Goal: Information Seeking & Learning: Learn about a topic

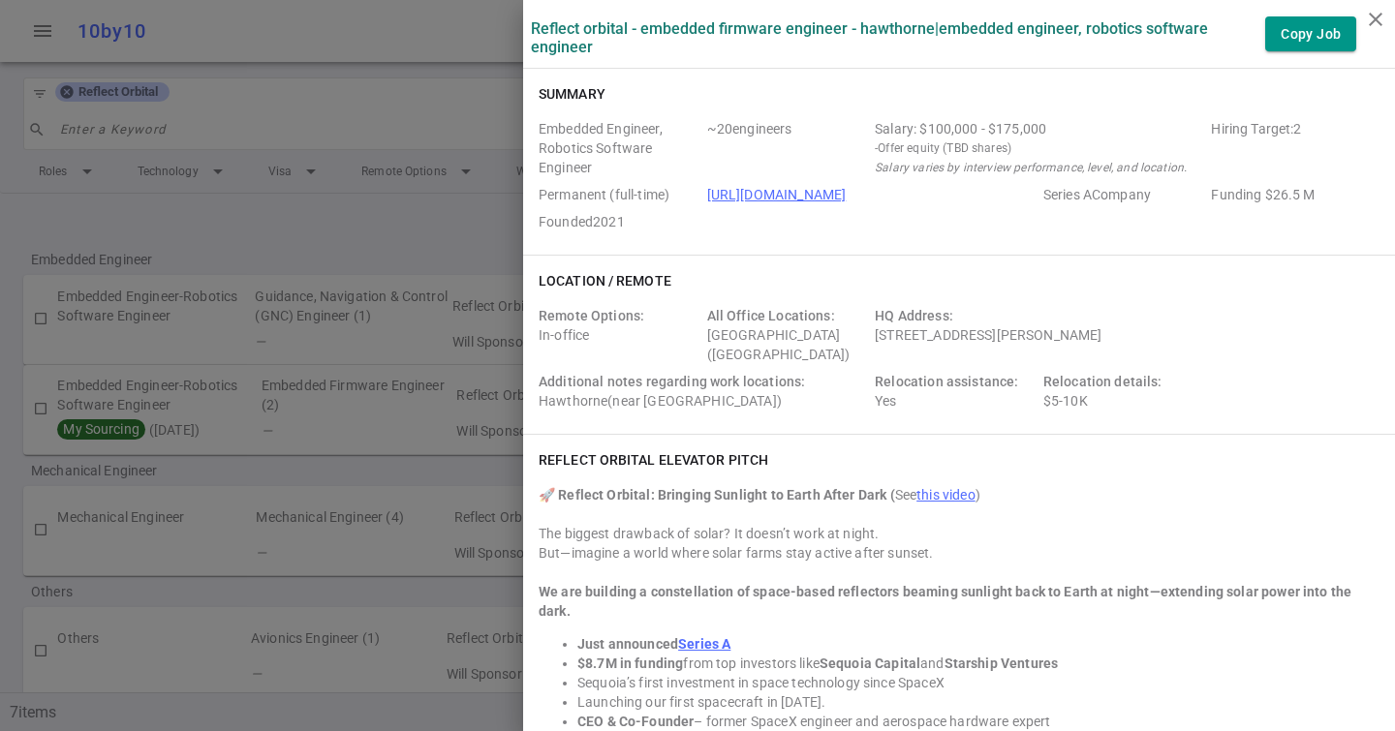
click at [245, 106] on div at bounding box center [697, 365] width 1395 height 731
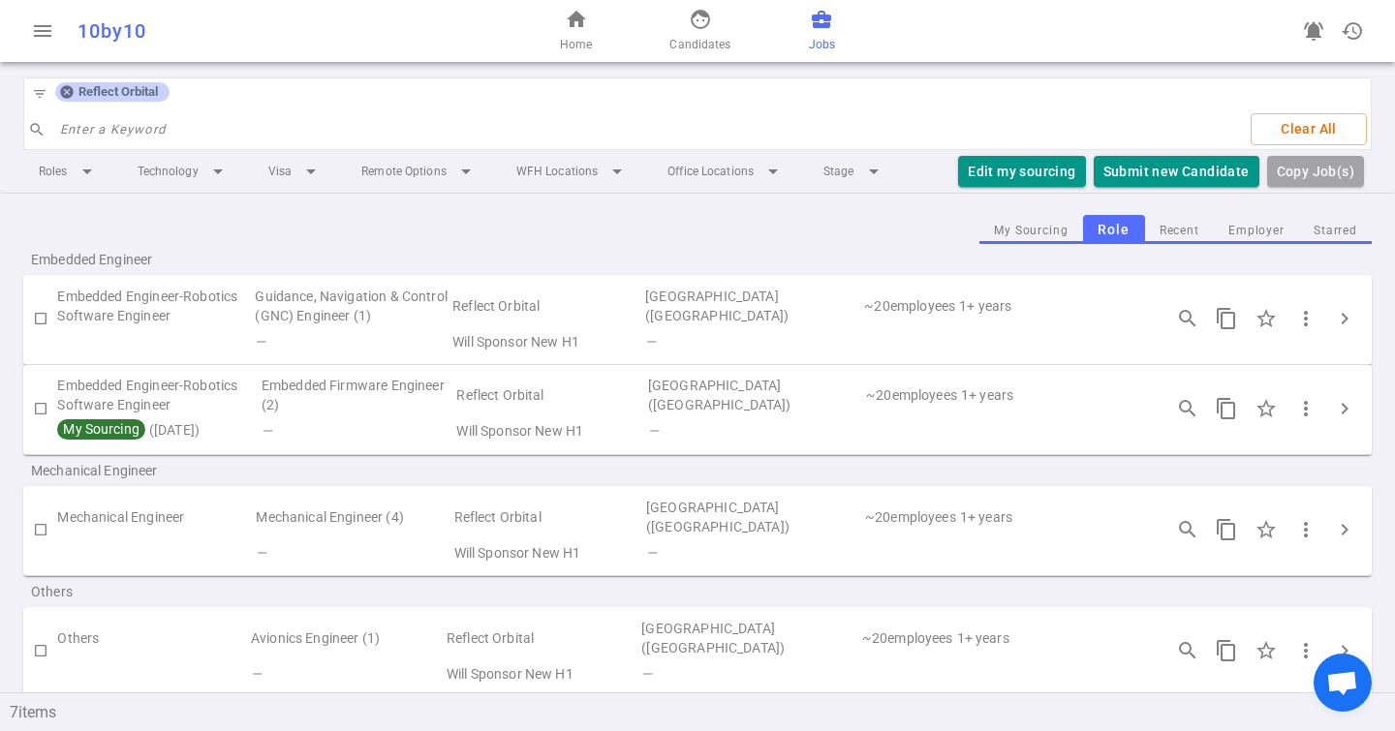
drag, startPoint x: 67, startPoint y: 91, endPoint x: 83, endPoint y: 91, distance: 16.5
click at [67, 91] on icon at bounding box center [66, 91] width 15 height 15
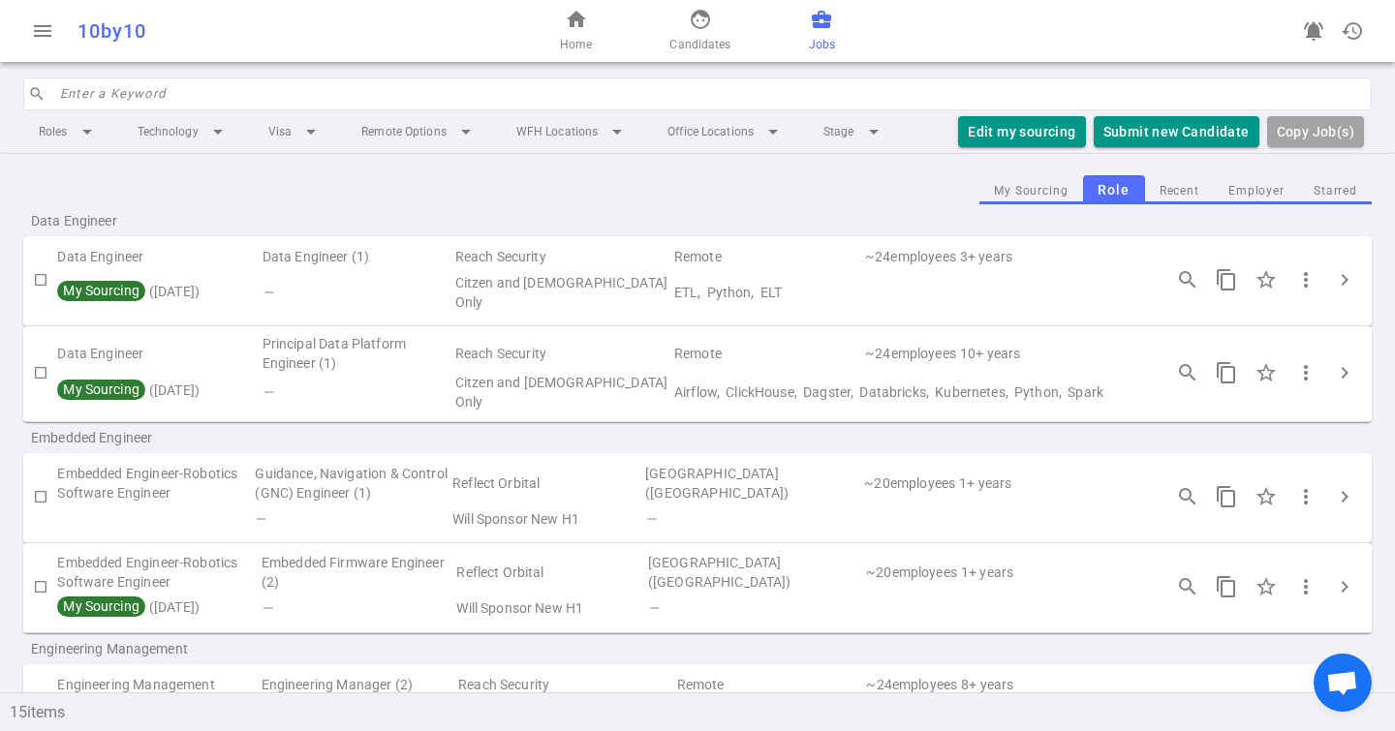
click at [84, 91] on input "search" at bounding box center [710, 93] width 1300 height 31
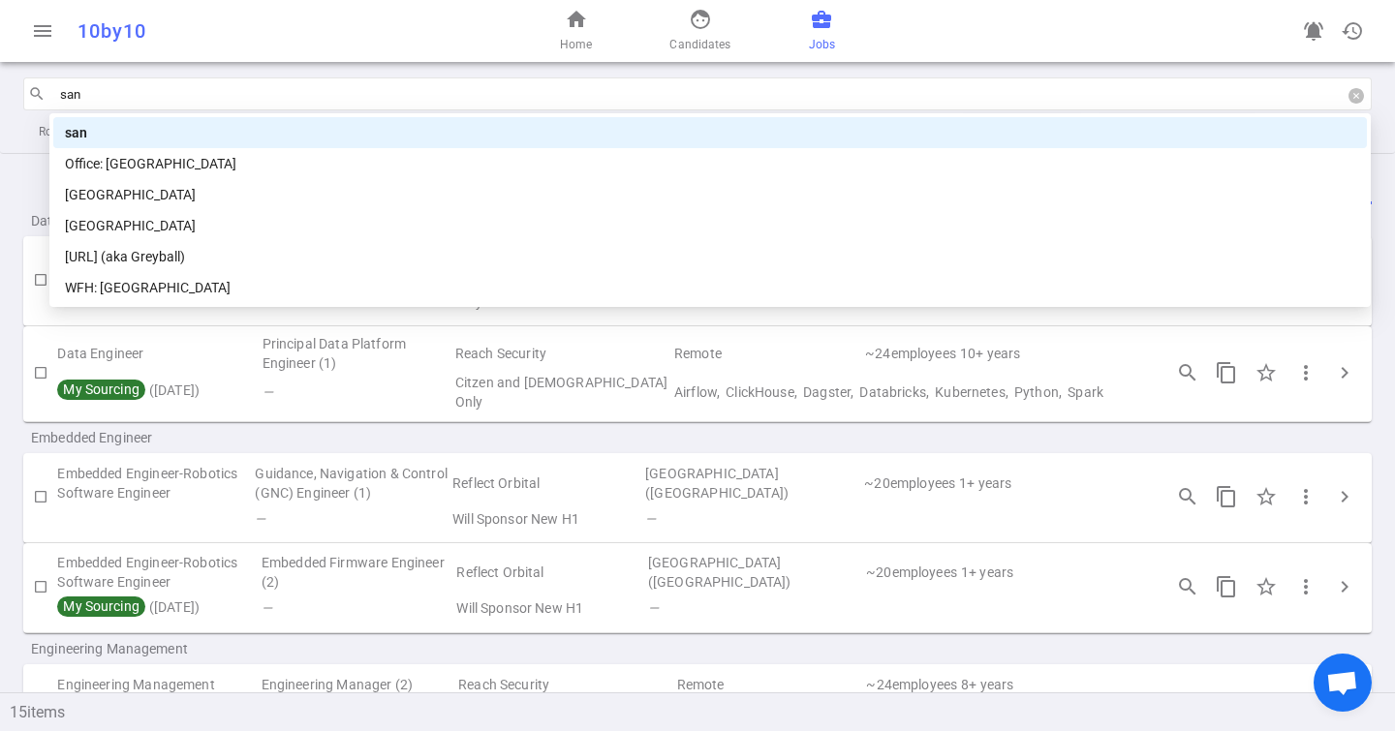
type input "sand"
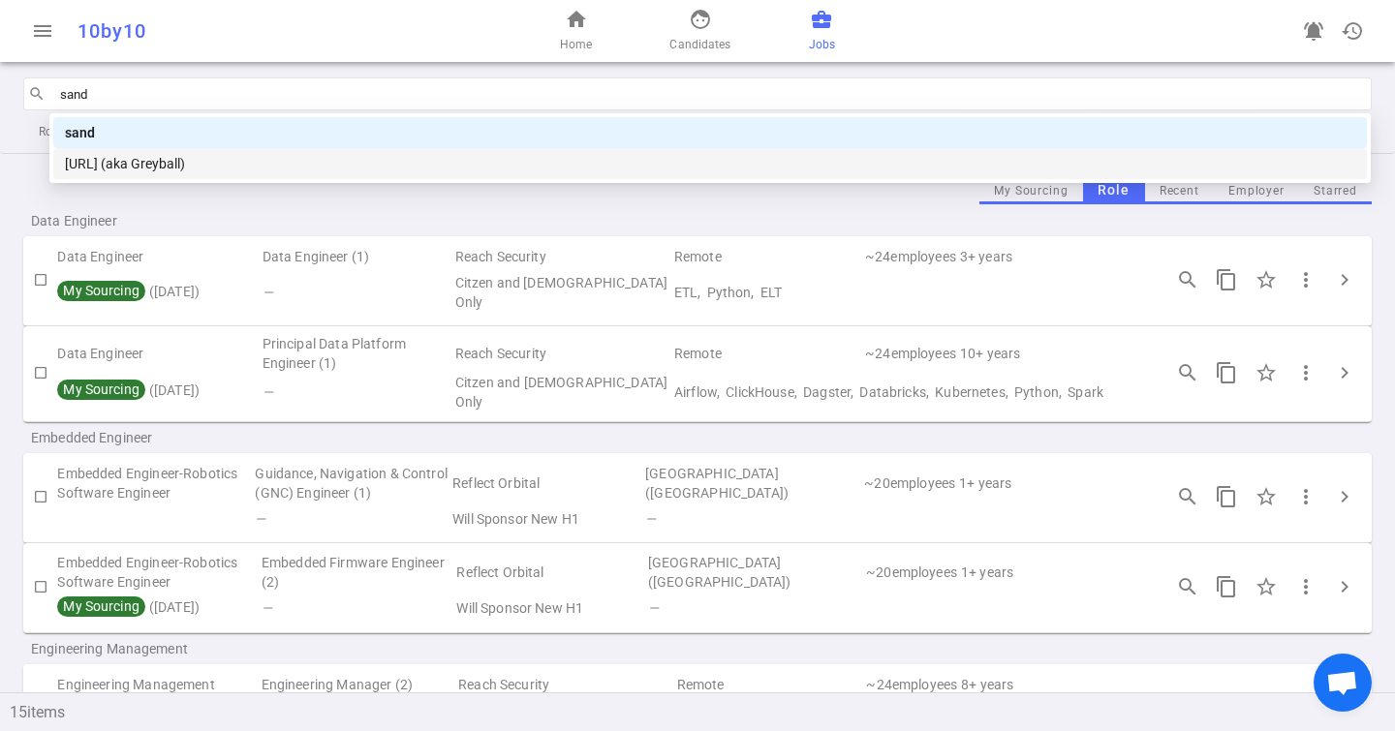
click at [158, 163] on div "[URL] (aka Greyball)" at bounding box center [710, 163] width 1290 height 21
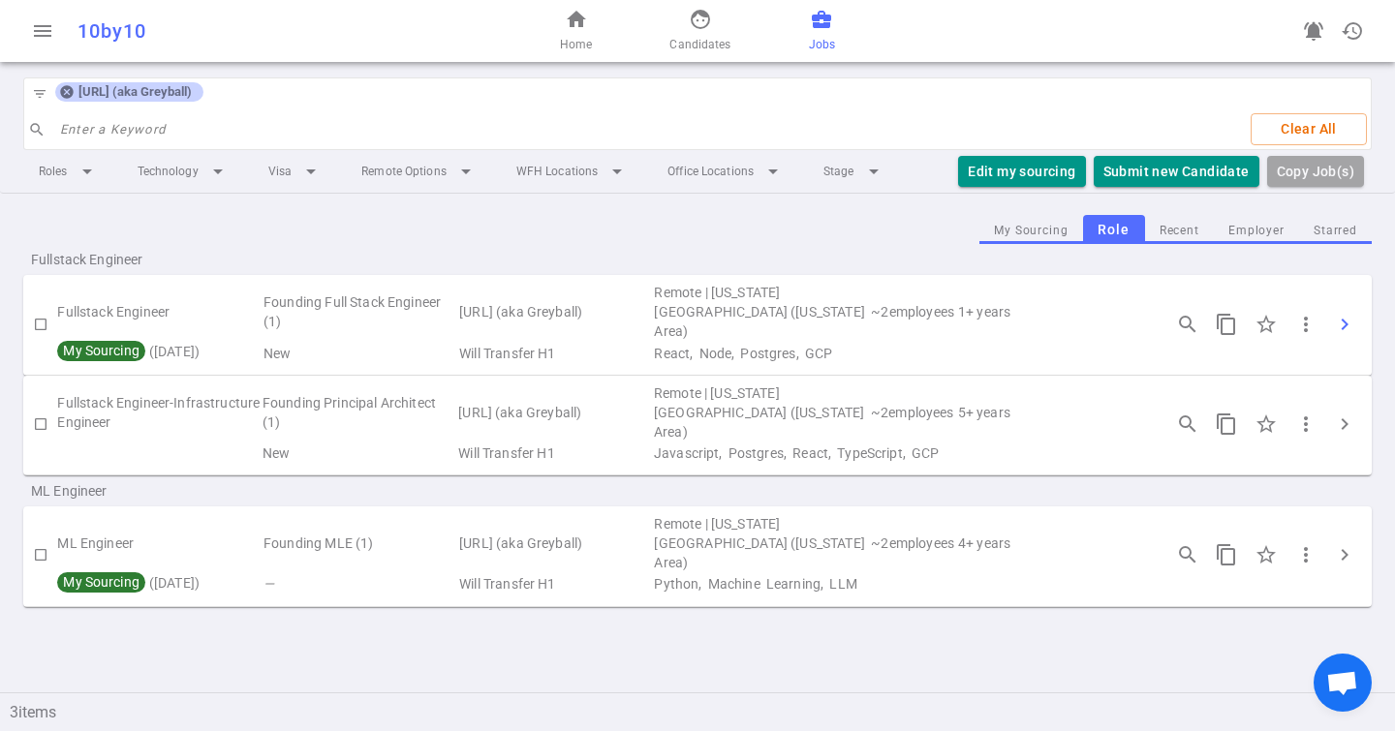
click at [1353, 305] on button "chevron_right" at bounding box center [1344, 324] width 39 height 39
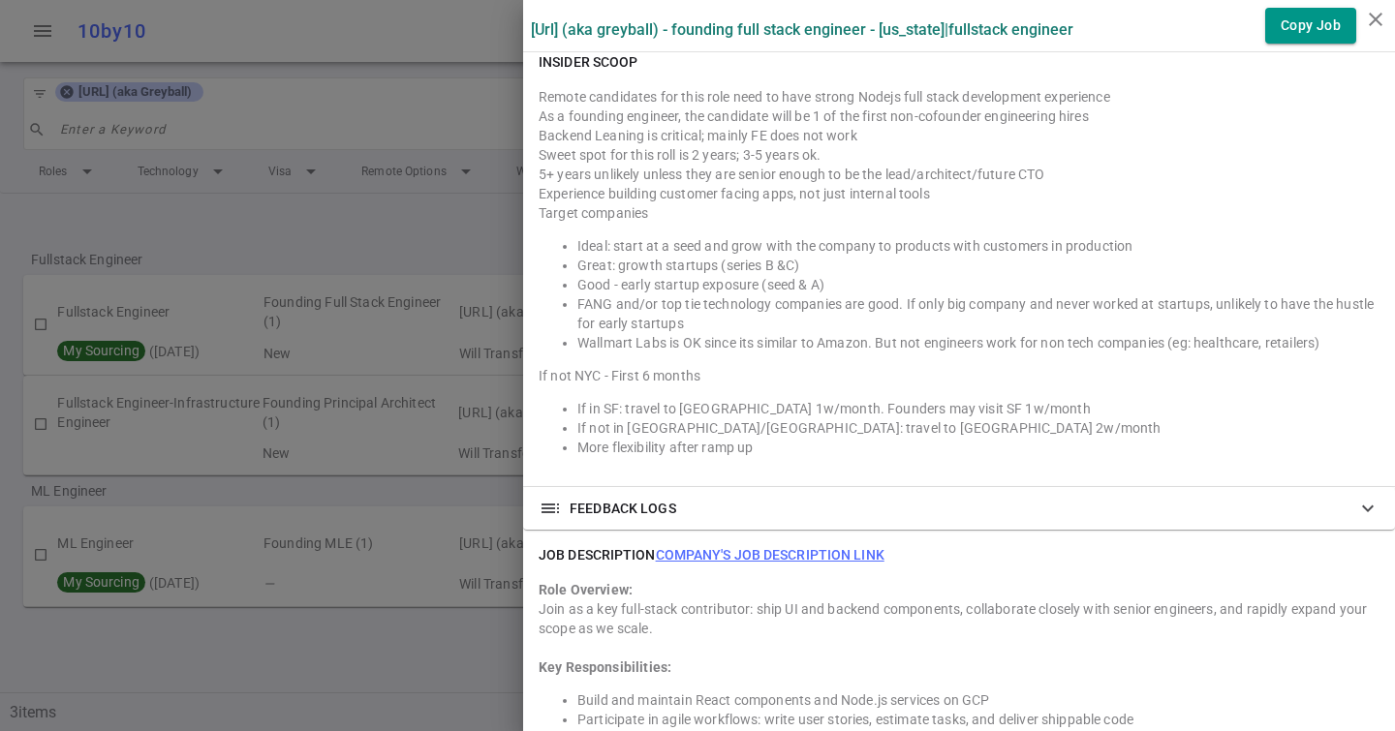
scroll to position [1430, 0]
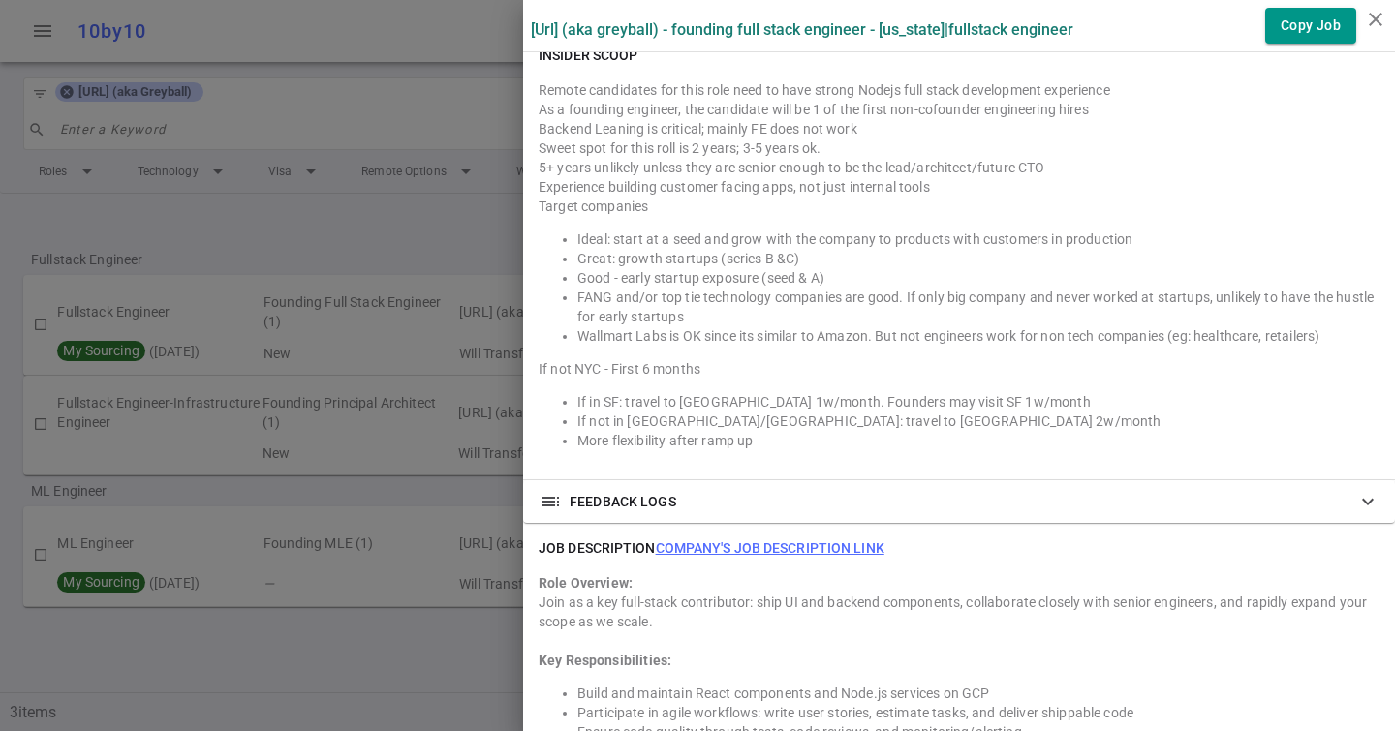
click at [758, 540] on link "Company's job description link" at bounding box center [770, 547] width 229 height 15
click at [323, 379] on div at bounding box center [697, 365] width 1395 height 731
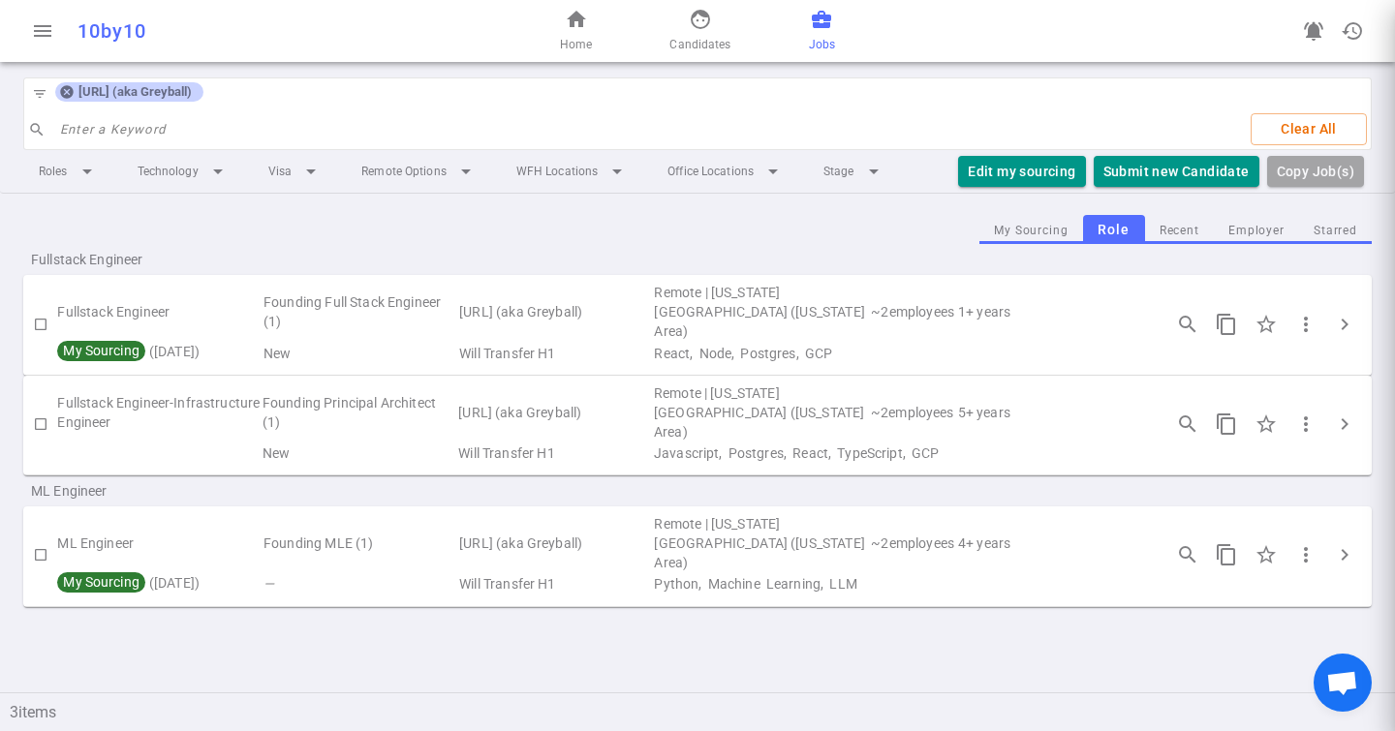
click at [182, 413] on td "Fullstack Engineer-Infrastructure Engineer" at bounding box center [158, 413] width 202 height 58
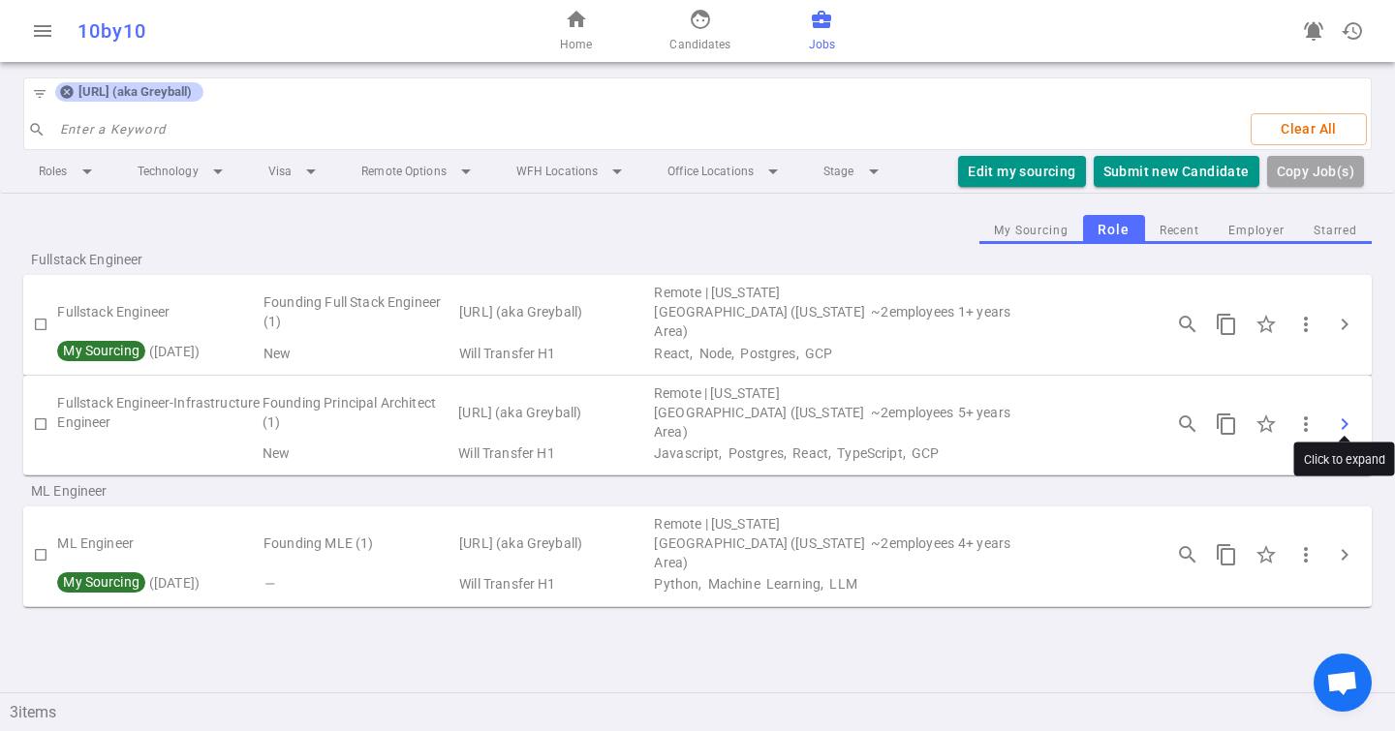
click at [1346, 414] on span "chevron_right" at bounding box center [1344, 424] width 23 height 23
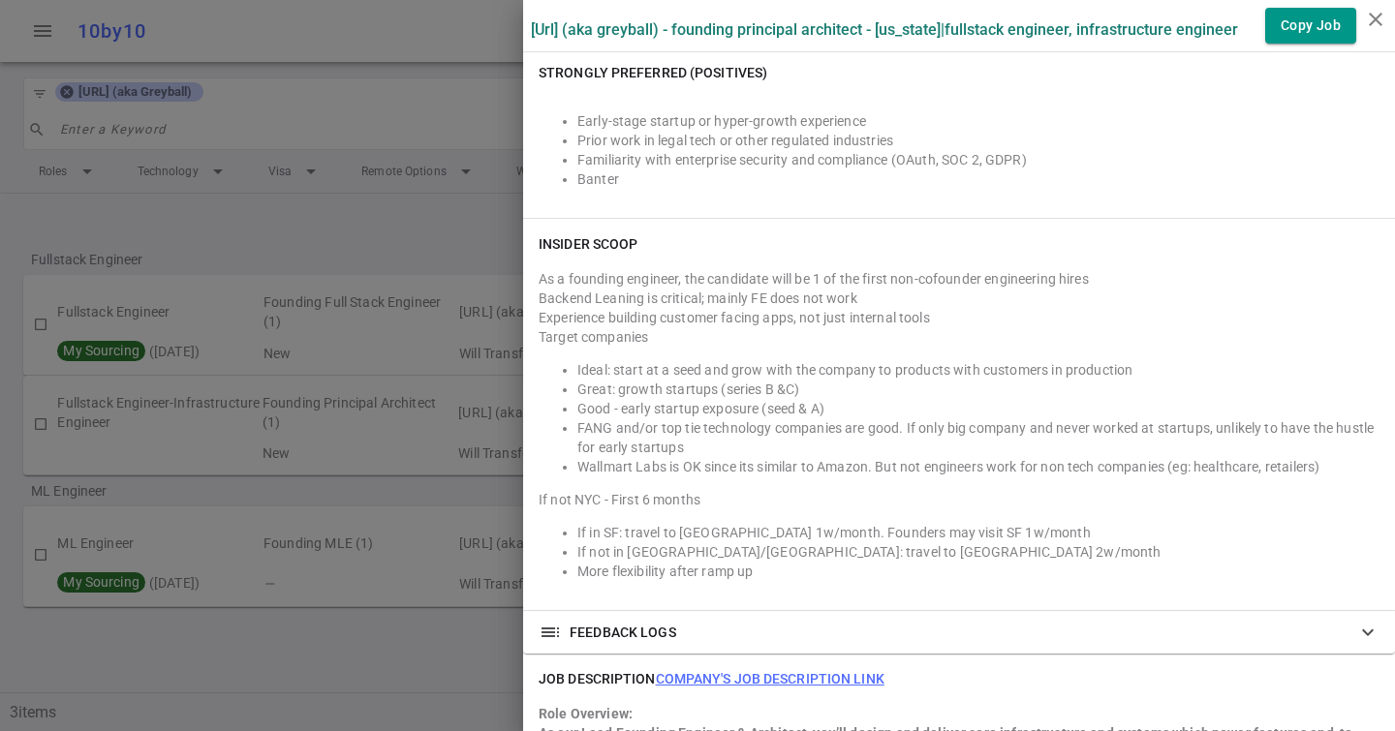
scroll to position [1368, 0]
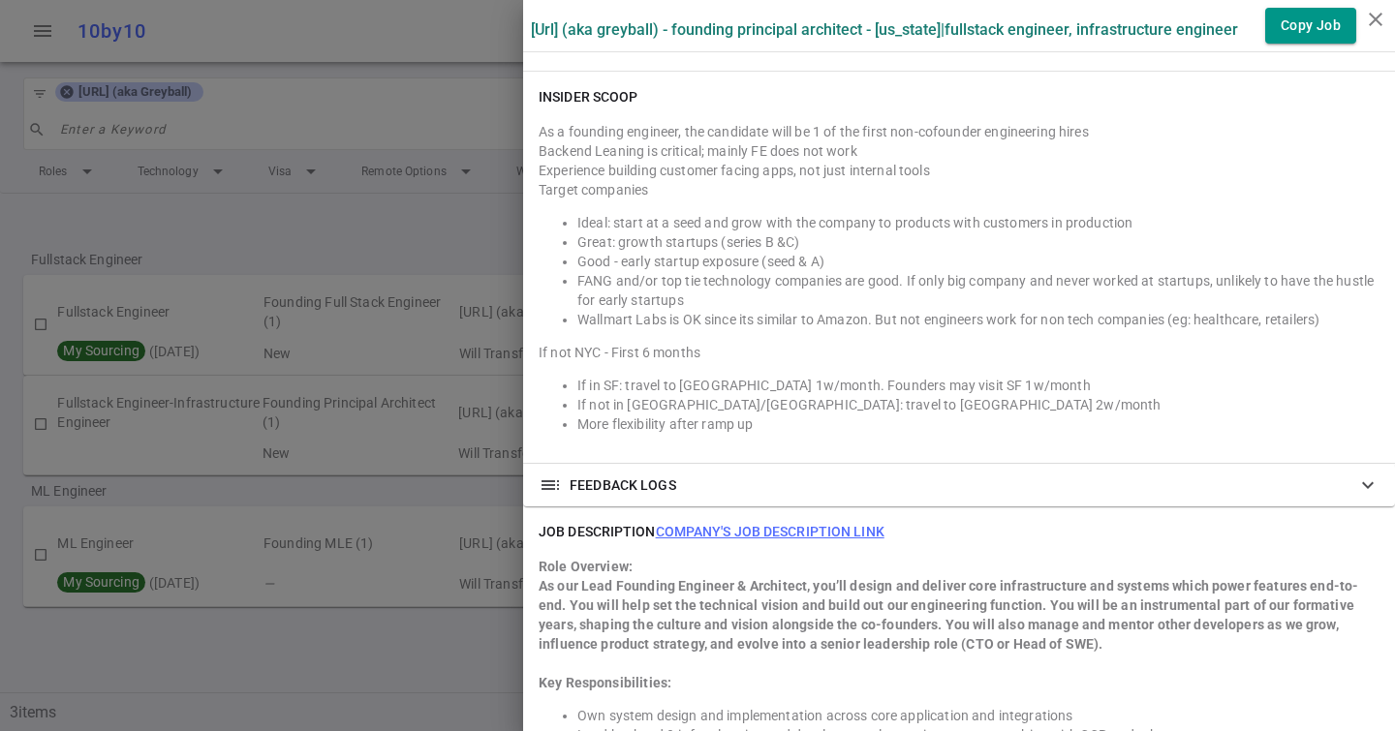
click at [728, 524] on link "Company's job description link" at bounding box center [770, 531] width 229 height 15
